Goal: Task Accomplishment & Management: Manage account settings

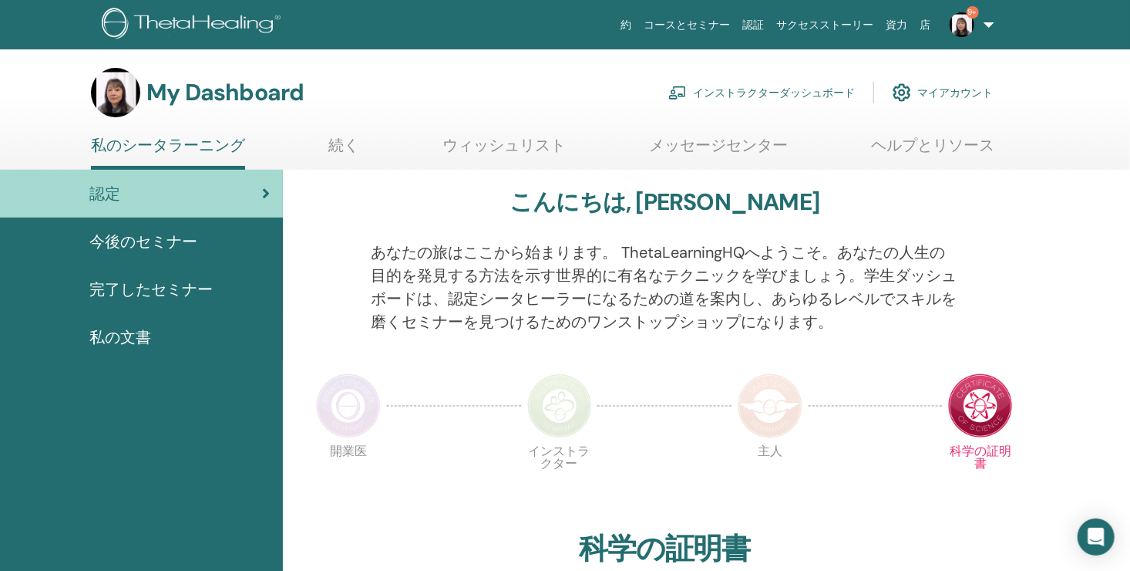
click at [786, 94] on link "インストラクターダッシュボード" at bounding box center [762, 93] width 187 height 34
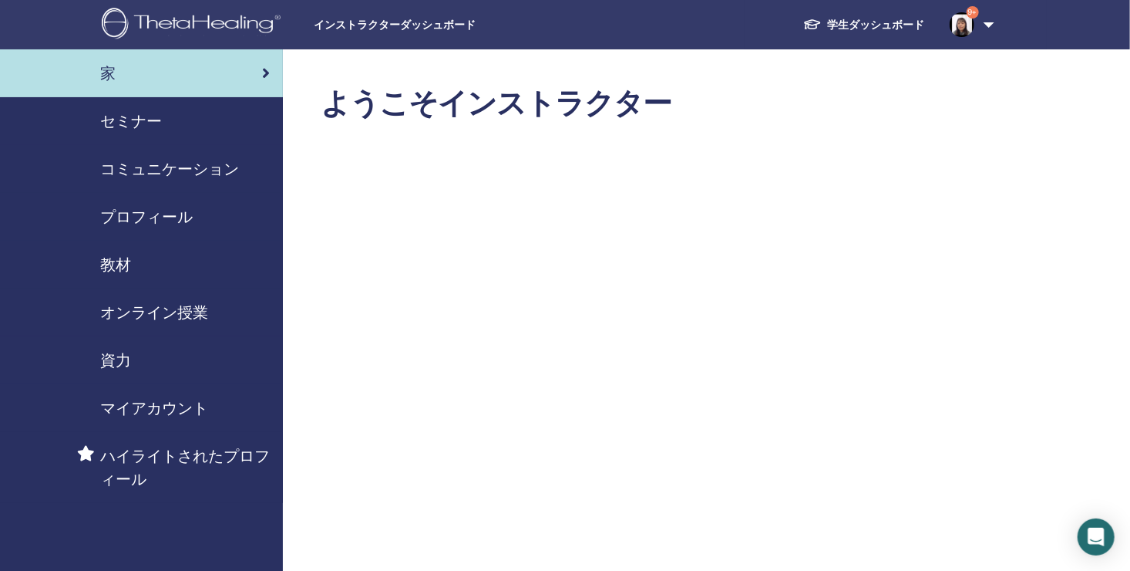
click at [144, 126] on span "セミナー" at bounding box center [131, 121] width 62 height 23
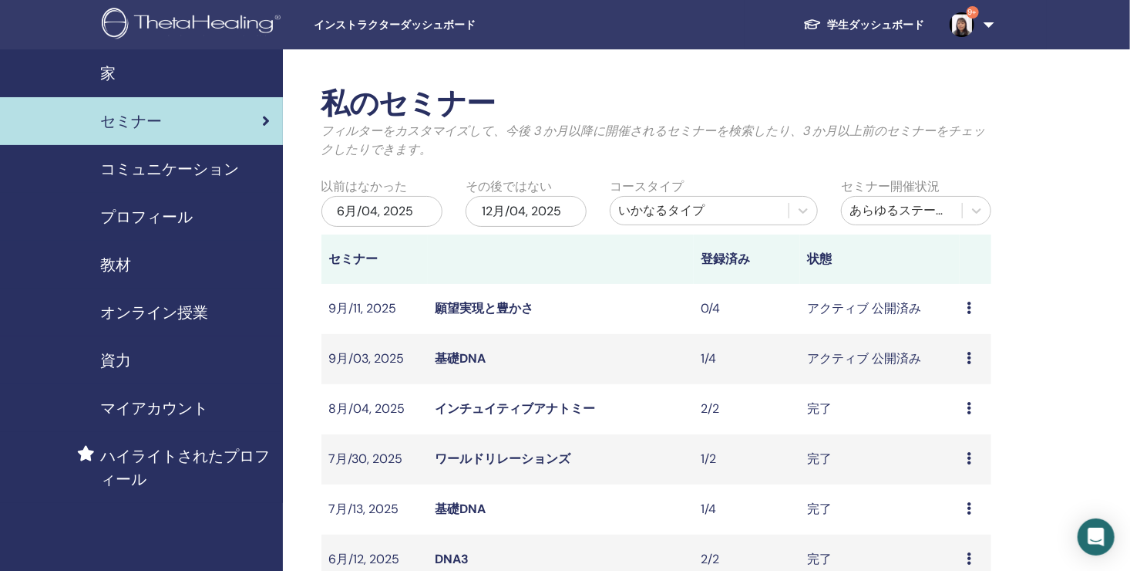
click at [460, 358] on link "基礎DNA" at bounding box center [461, 358] width 51 height 16
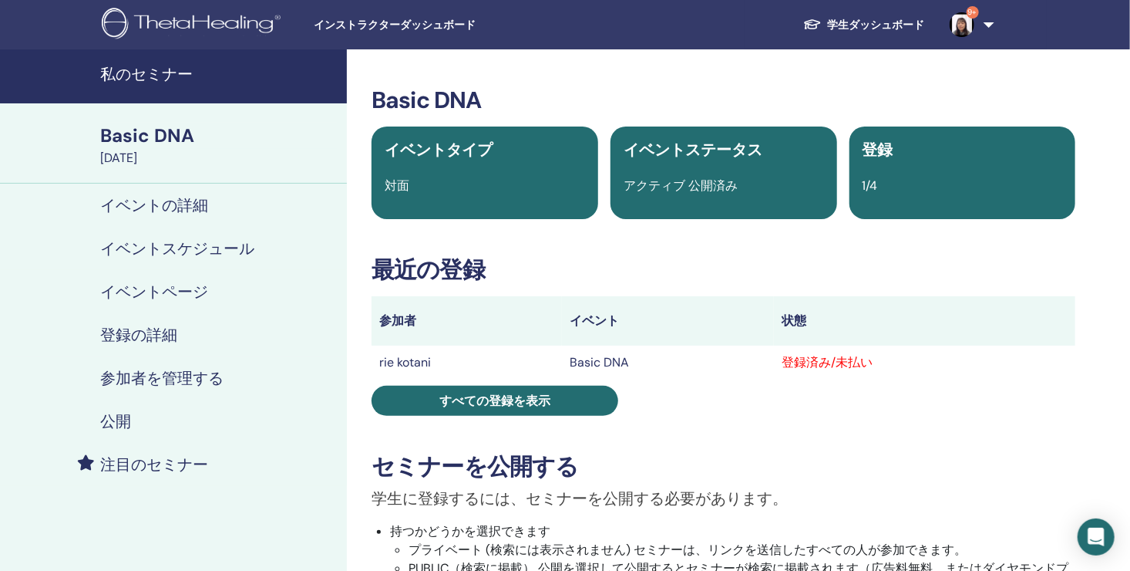
click at [136, 374] on h4 "参加者を管理する" at bounding box center [161, 378] width 123 height 19
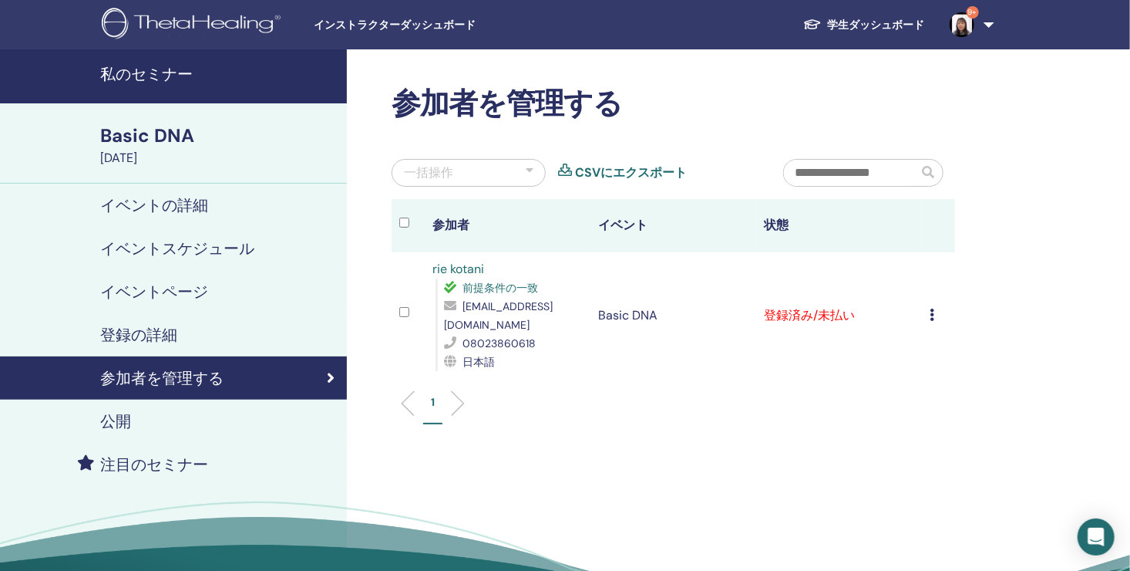
click at [932, 316] on icon at bounding box center [932, 314] width 5 height 12
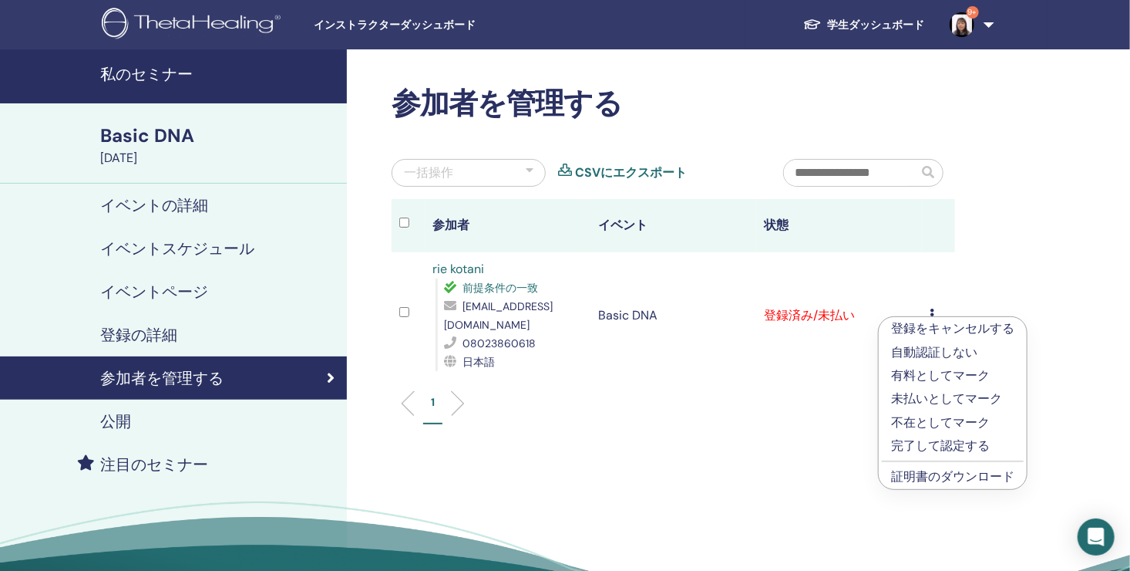
click at [942, 376] on p "有料としてマーク" at bounding box center [952, 375] width 123 height 19
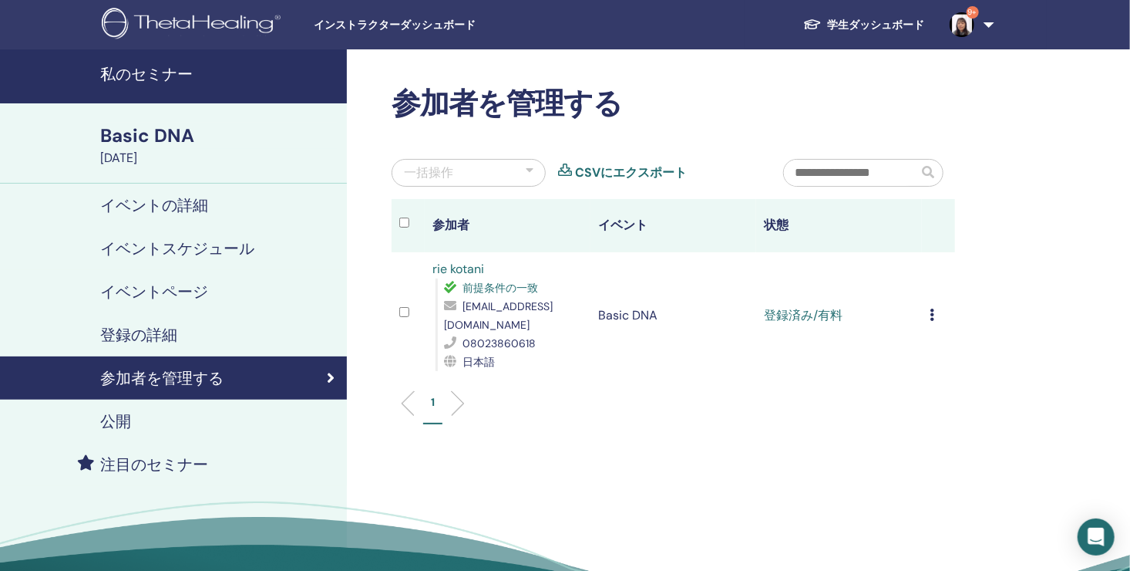
click at [929, 315] on td "登録をキャンセルする 自動認証しない 有料としてマーク 未払いとしてマーク 不在としてマーク 完了して認定する 証明書のダウンロード" at bounding box center [938, 315] width 33 height 126
click at [932, 308] on icon at bounding box center [932, 314] width 5 height 12
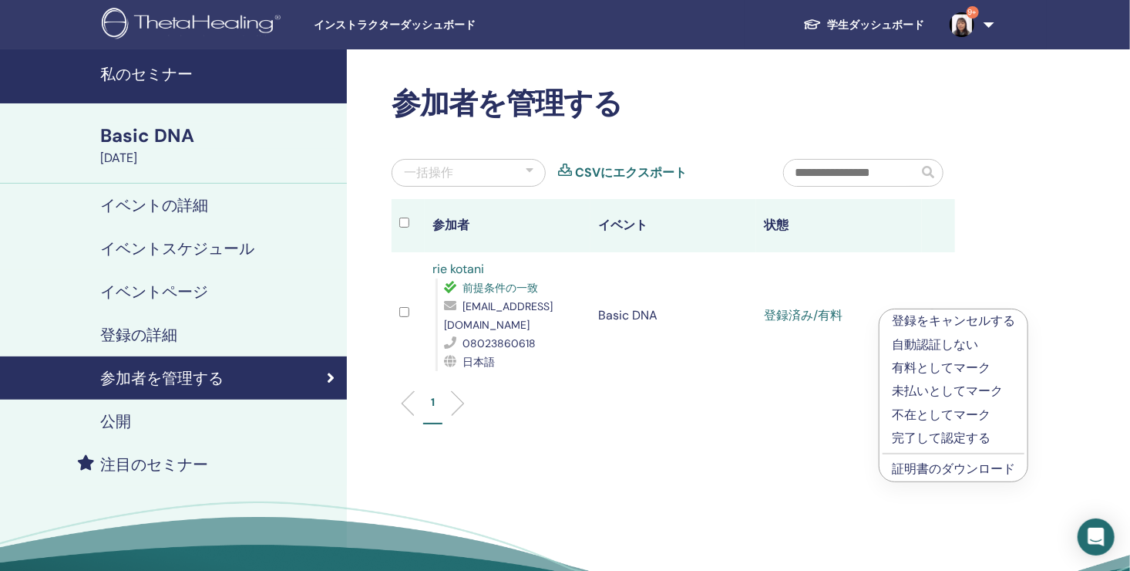
click at [972, 471] on link "証明書のダウンロード" at bounding box center [953, 468] width 123 height 16
